Goal: Check status

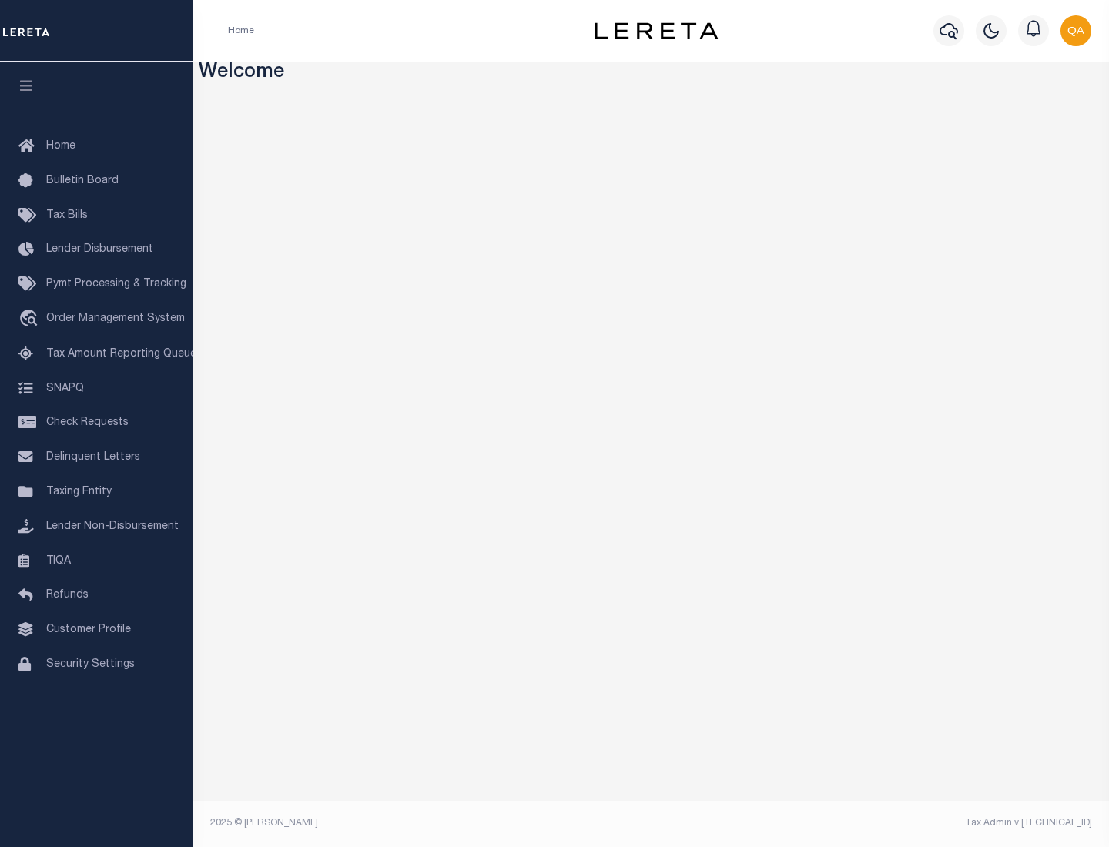
click at [96, 423] on span "Check Requests" at bounding box center [87, 423] width 82 height 11
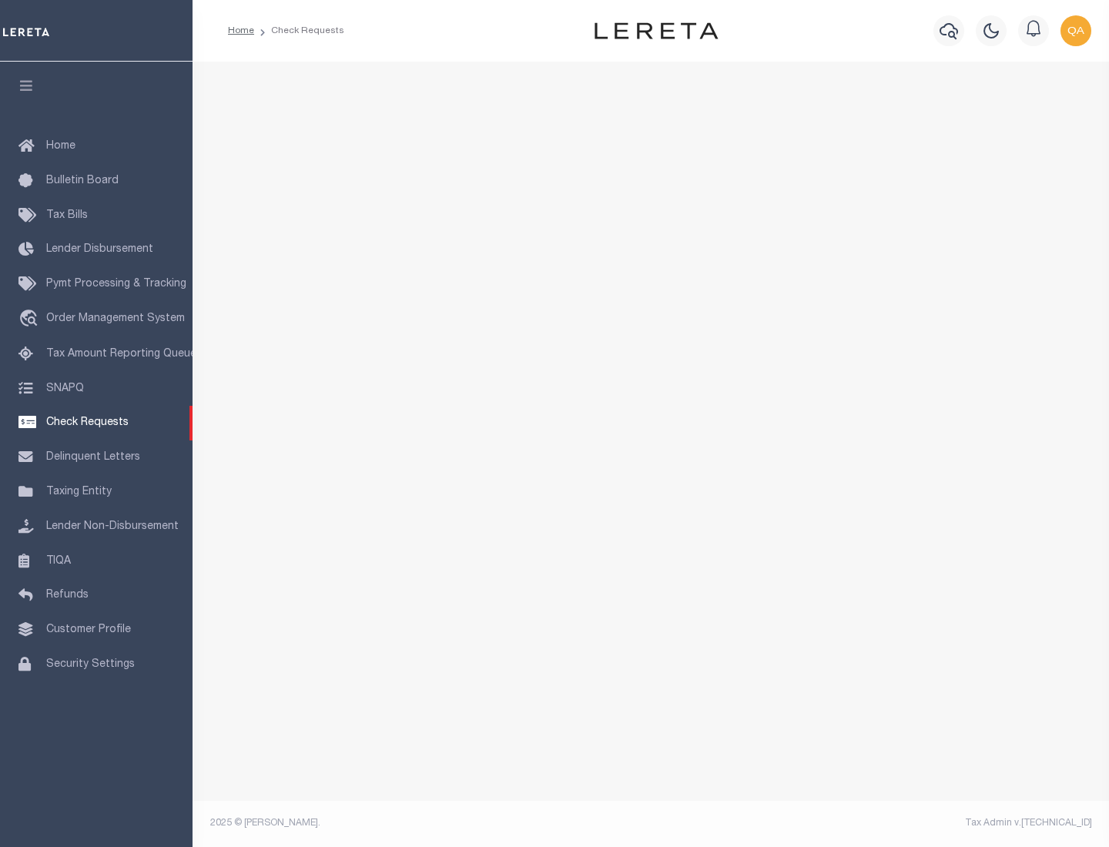
select select "50"
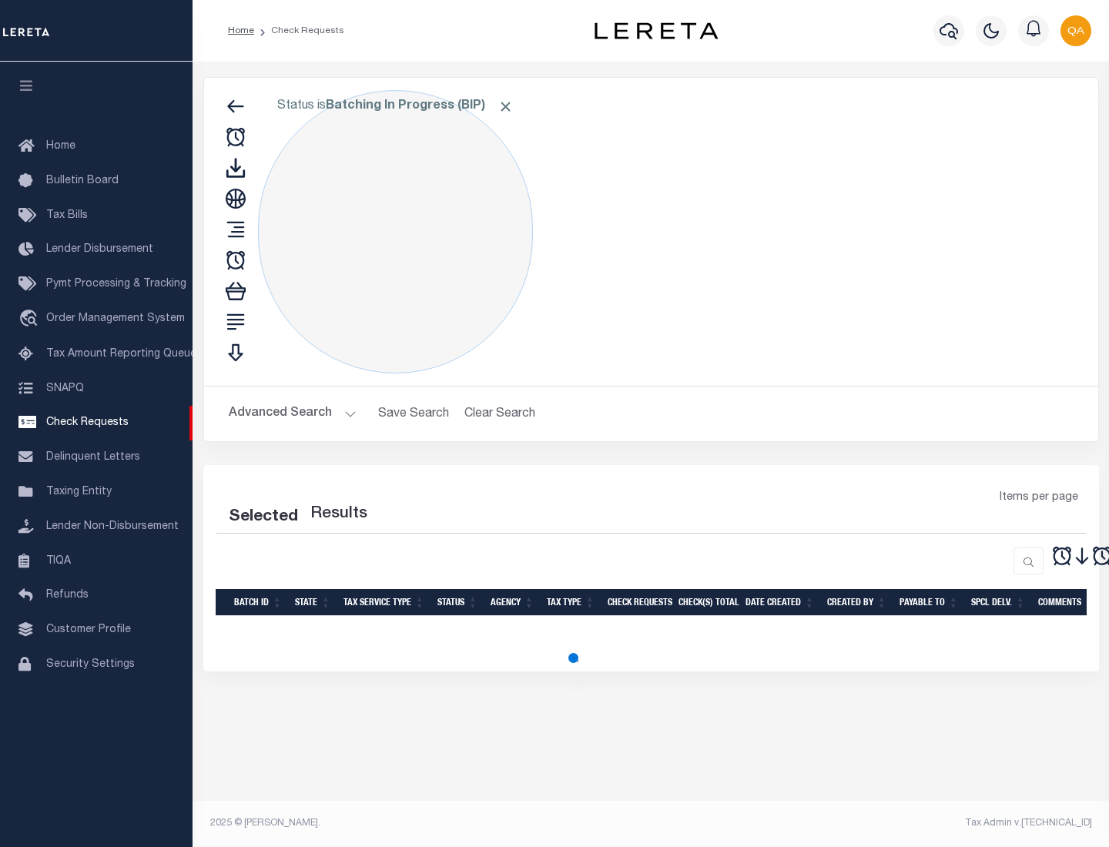
select select "50"
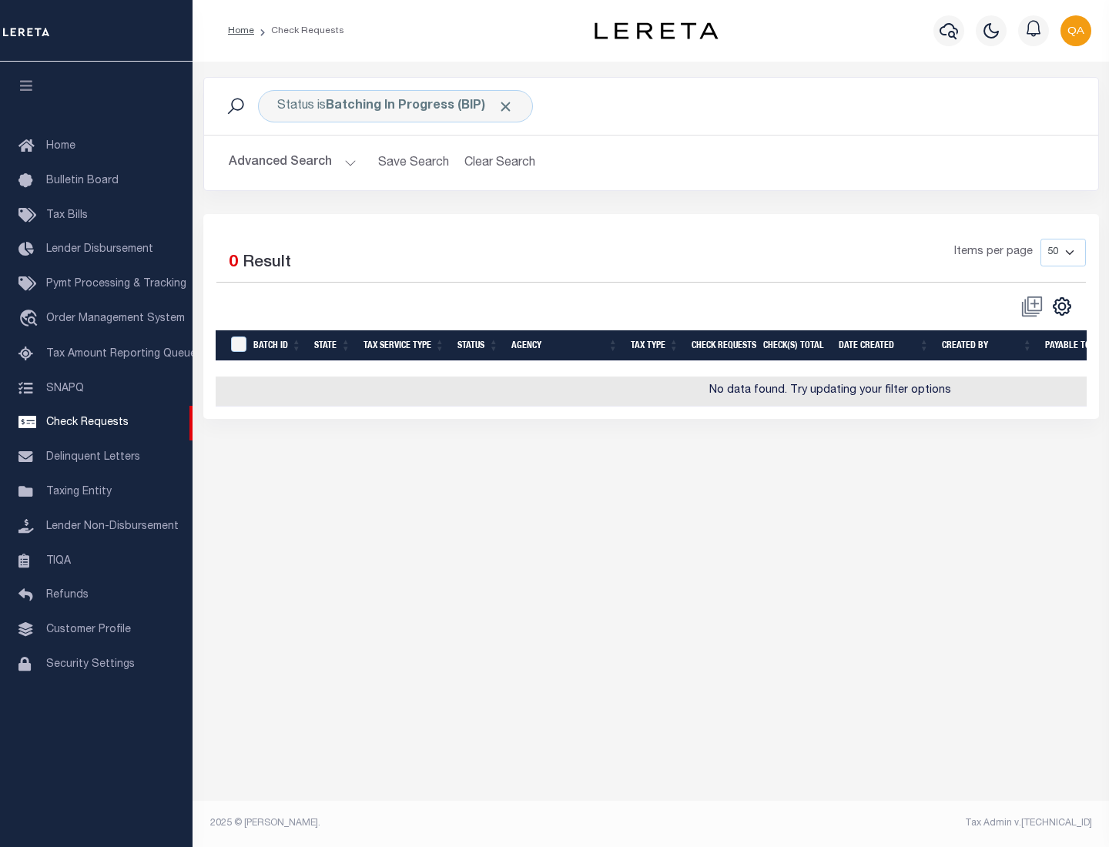
click at [506, 106] on span "Click to Remove" at bounding box center [506, 107] width 16 height 16
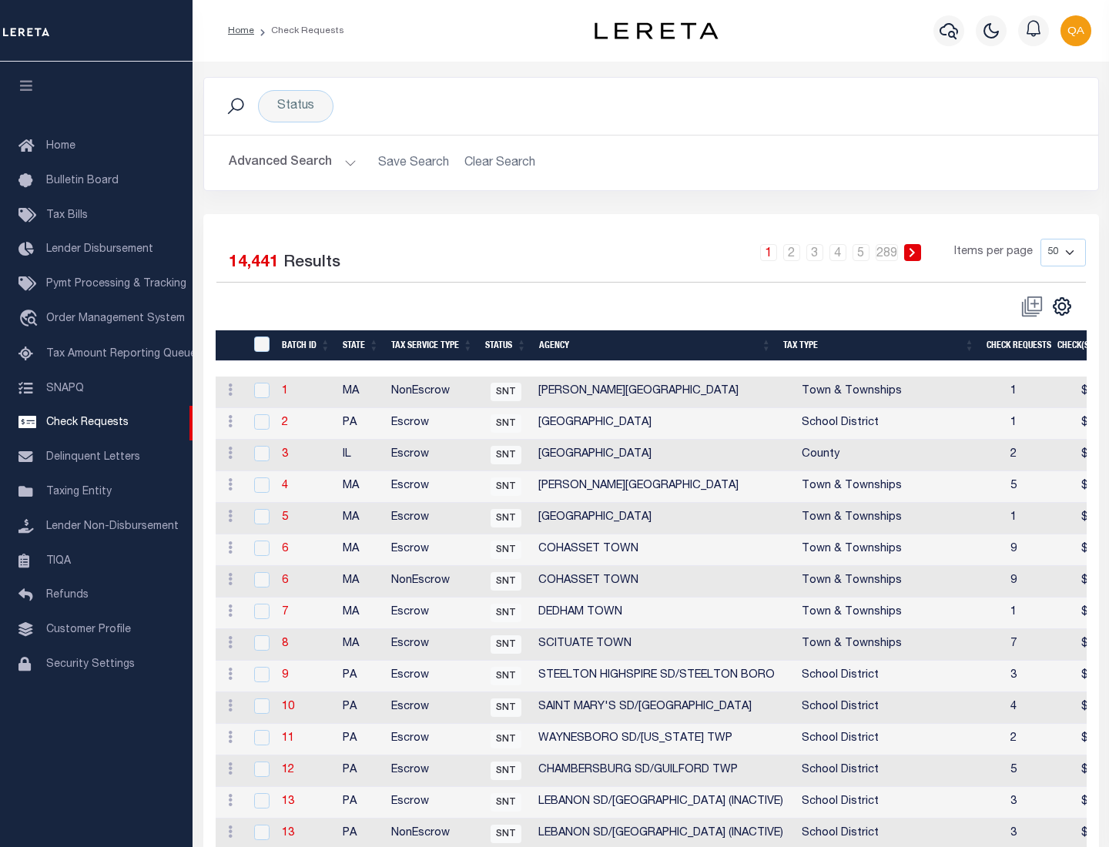
scroll to position [743, 0]
